Goal: Complete application form: Complete application form

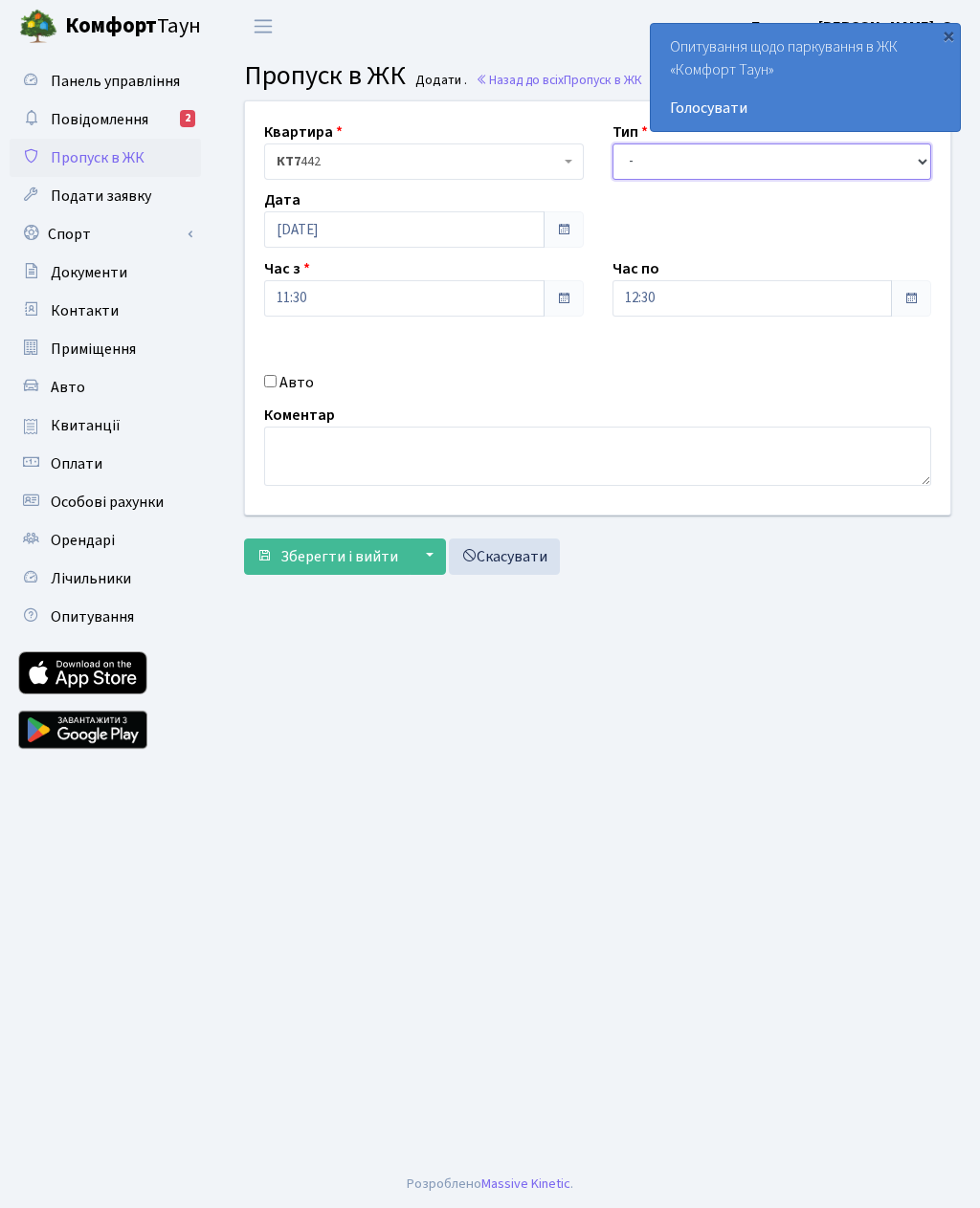
click at [697, 162] on select "- Доставка Таксі Гості Сервіс" at bounding box center [772, 162] width 319 height 37
select select "3"
click at [736, 289] on input "12:30" at bounding box center [753, 299] width 281 height 37
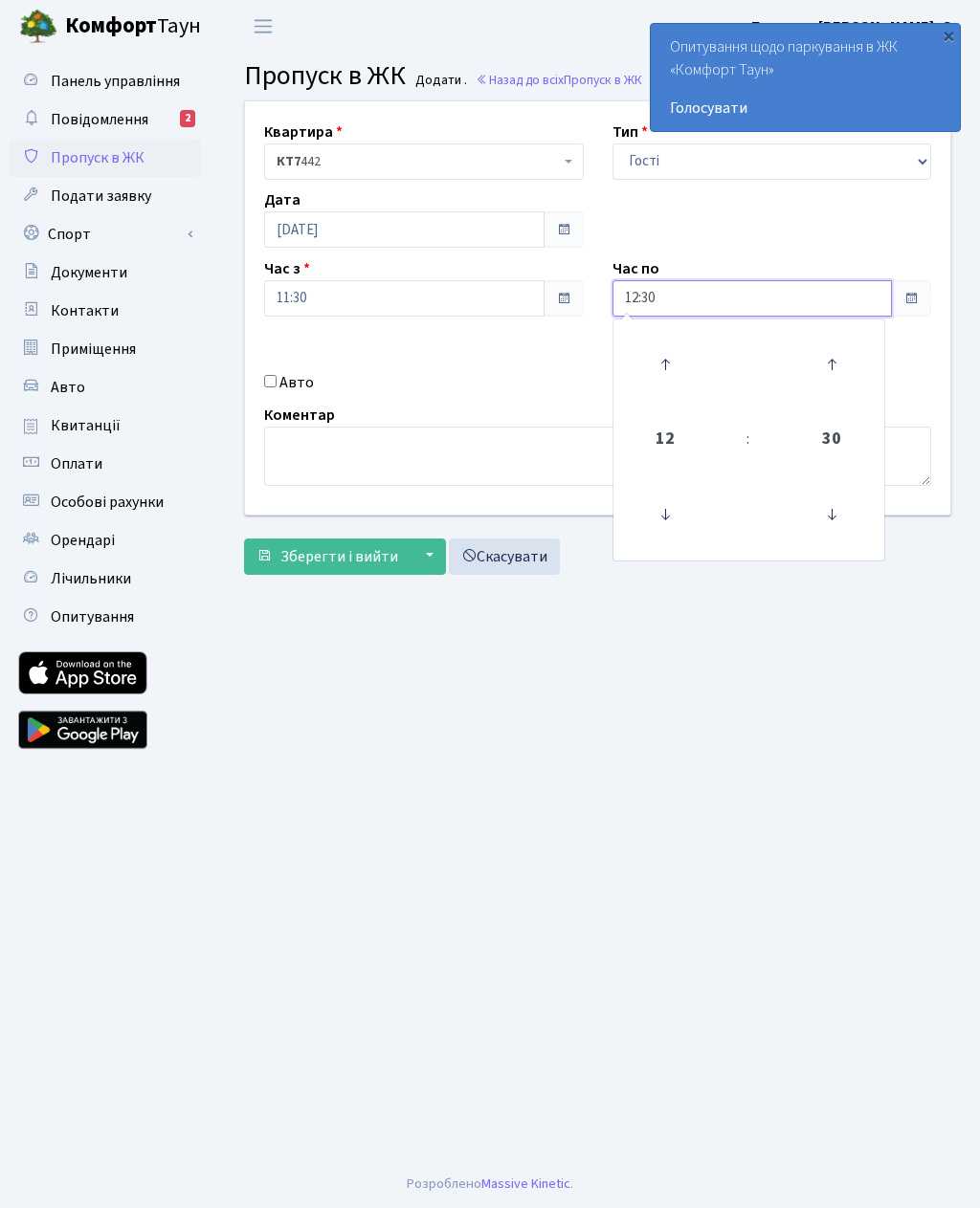
click at [669, 373] on icon at bounding box center [665, 364] width 51 height 51
click at [668, 361] on icon at bounding box center [665, 364] width 51 height 51
click at [673, 365] on icon at bounding box center [665, 364] width 51 height 51
click at [674, 365] on icon at bounding box center [665, 364] width 51 height 51
click at [678, 363] on icon at bounding box center [665, 364] width 51 height 51
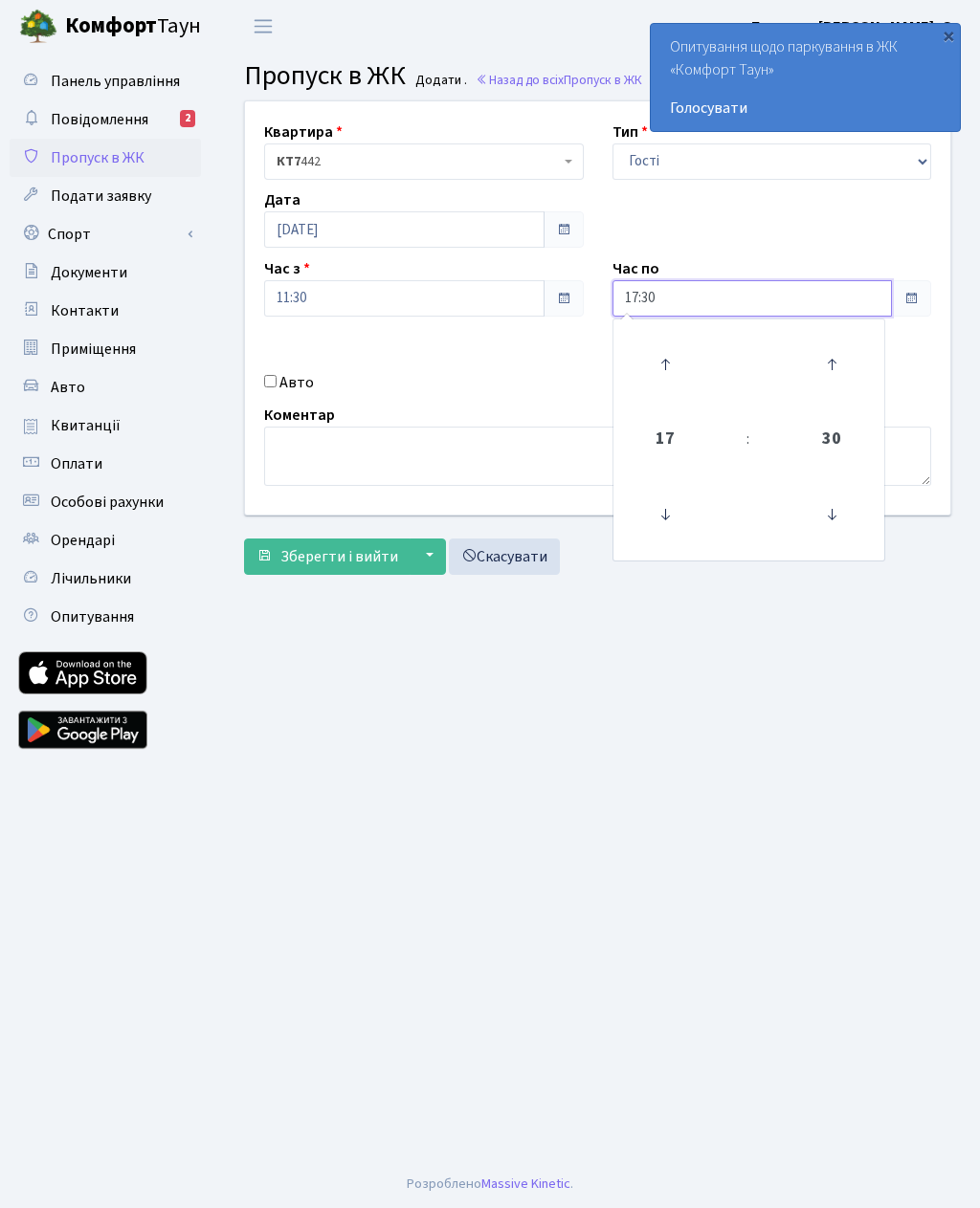
click at [663, 368] on icon at bounding box center [665, 364] width 51 height 51
click at [673, 368] on icon at bounding box center [665, 364] width 51 height 51
click at [666, 368] on icon at bounding box center [665, 364] width 51 height 51
click at [668, 368] on icon at bounding box center [665, 364] width 51 height 51
type input "21:30"
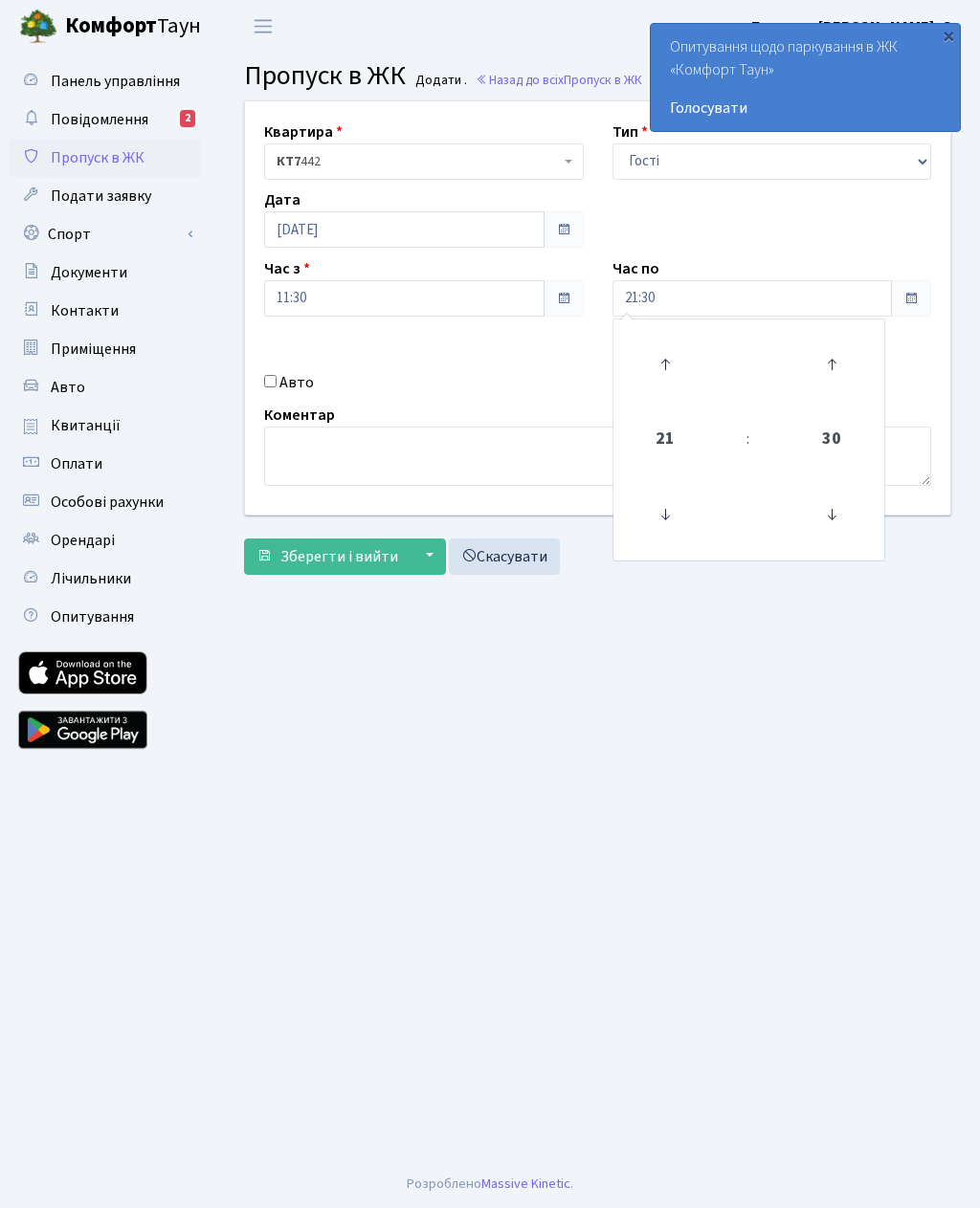
click at [277, 388] on input "Авто" at bounding box center [270, 381] width 13 height 13
checkbox input "true"
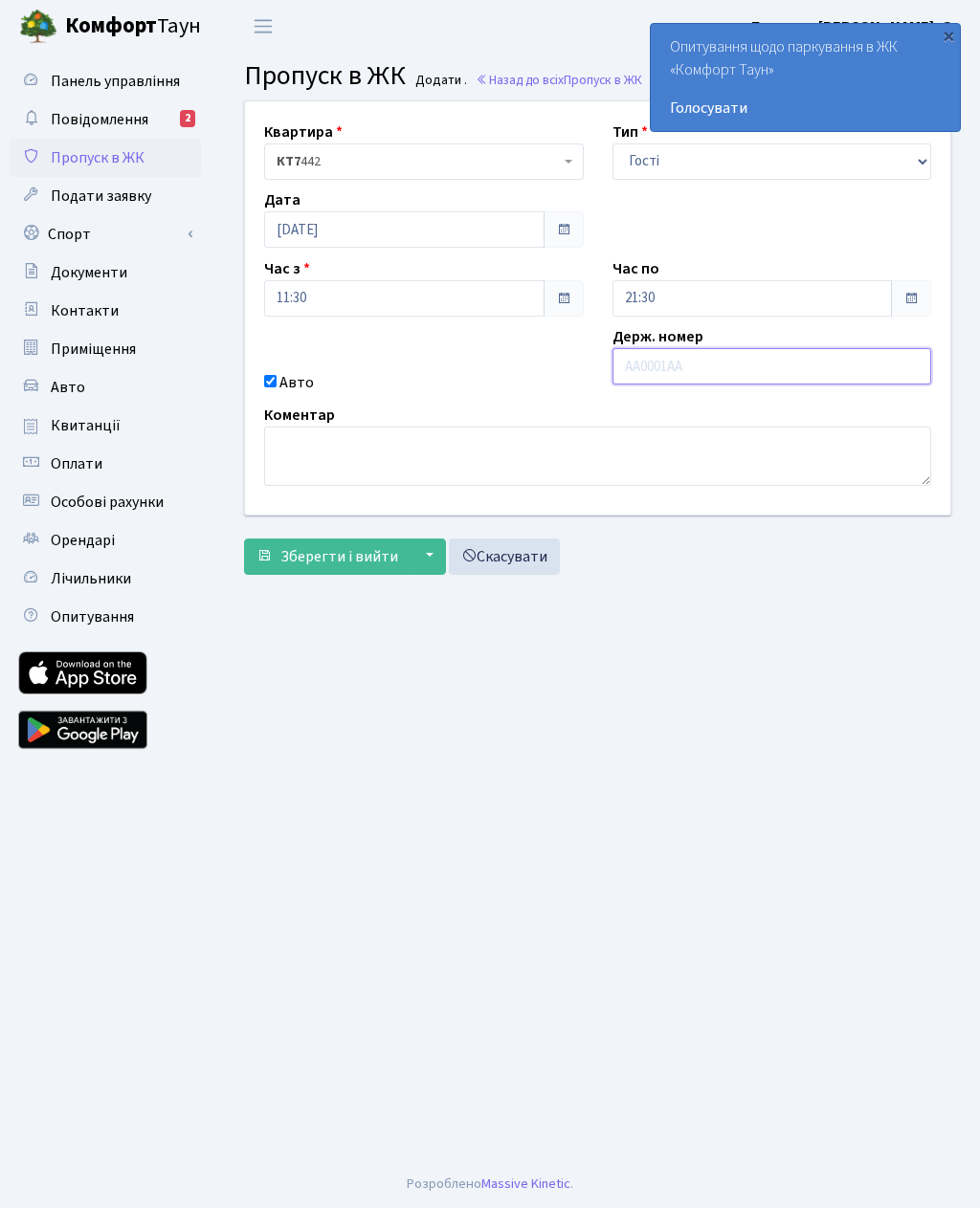
click at [711, 370] on input "text" at bounding box center [772, 367] width 319 height 37
paste input "+380 67"
type input "+"
click at [740, 370] on input "text" at bounding box center [772, 367] width 319 height 37
click at [700, 370] on input "text" at bounding box center [772, 367] width 319 height 37
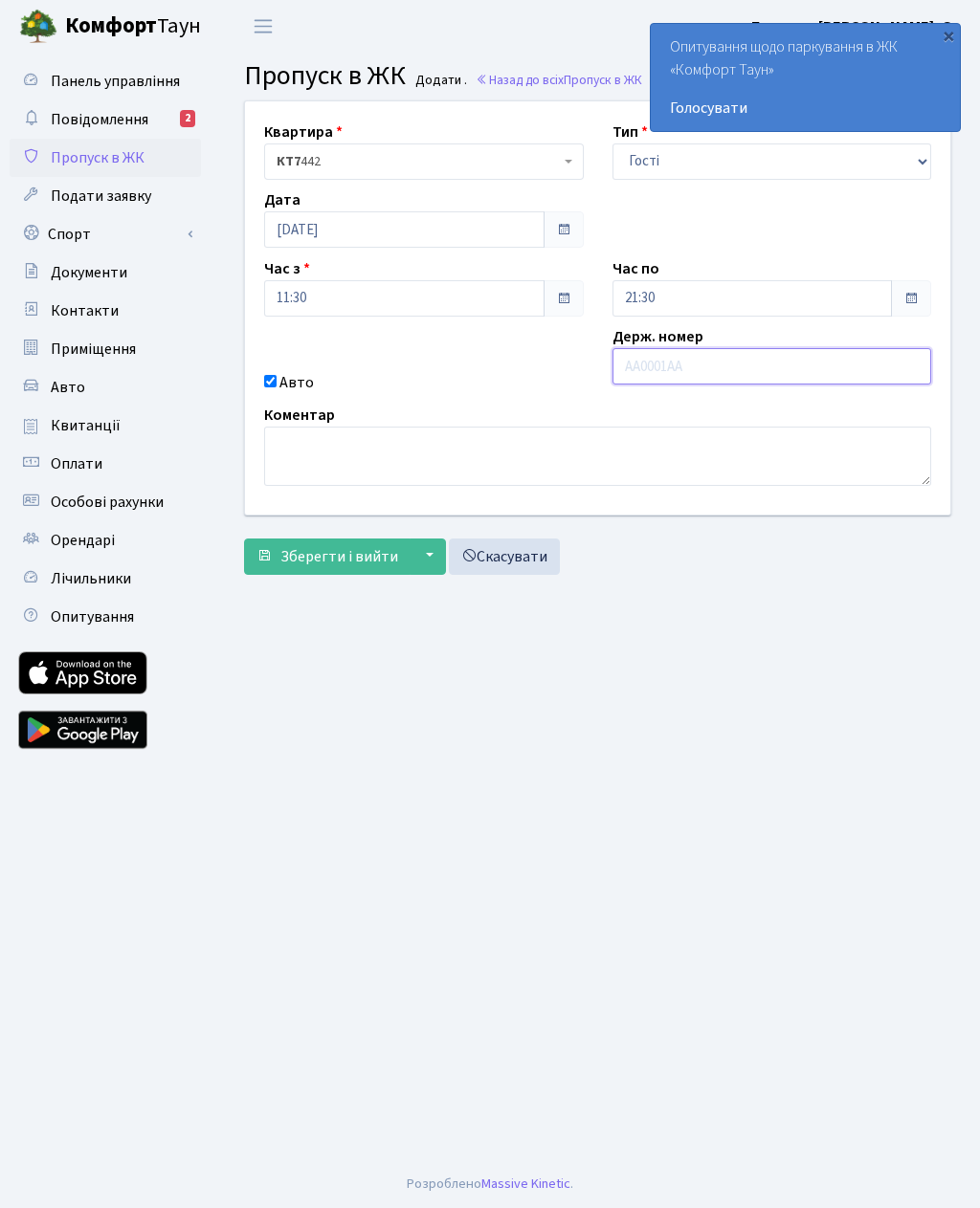
paste input "КА5718МК"
type input "КА5718МК"
click at [359, 559] on span "Зберегти і вийти" at bounding box center [340, 557] width 118 height 21
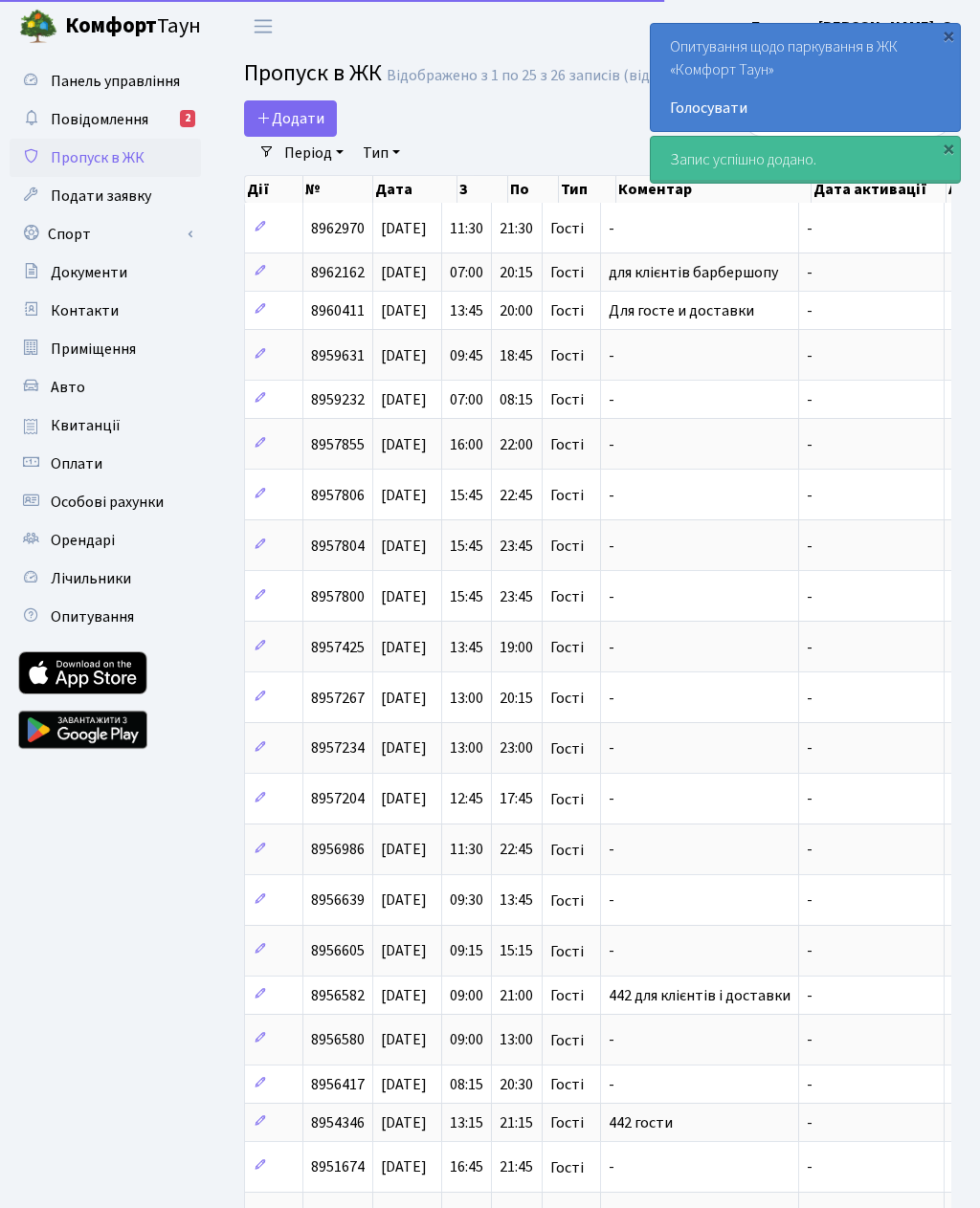
select select "25"
